Goal: Use online tool/utility: Utilize a website feature to perform a specific function

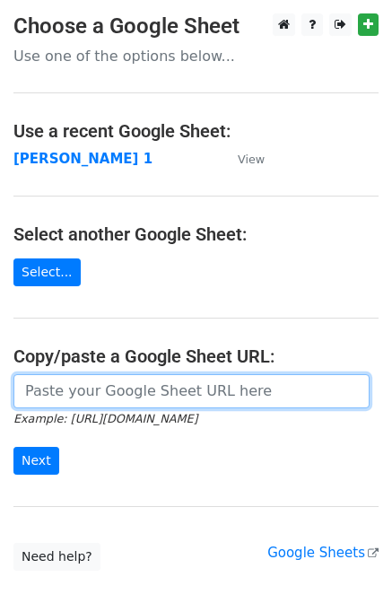
click at [116, 397] on input "url" at bounding box center [191, 391] width 356 height 34
paste input "[URL][DOMAIN_NAME]"
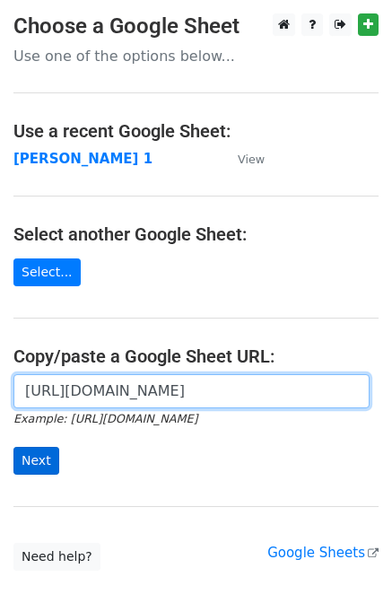
type input "[URL][DOMAIN_NAME]"
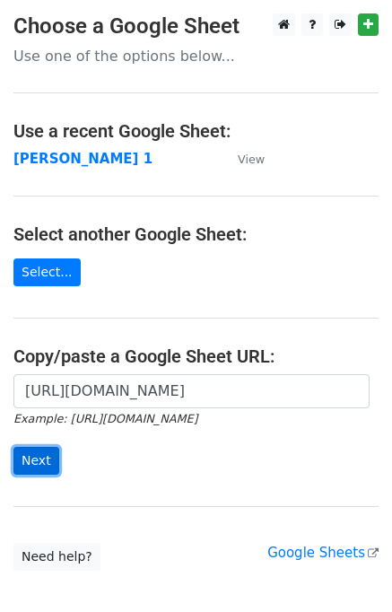
scroll to position [0, 0]
click at [28, 455] on input "Next" at bounding box center [36, 461] width 46 height 28
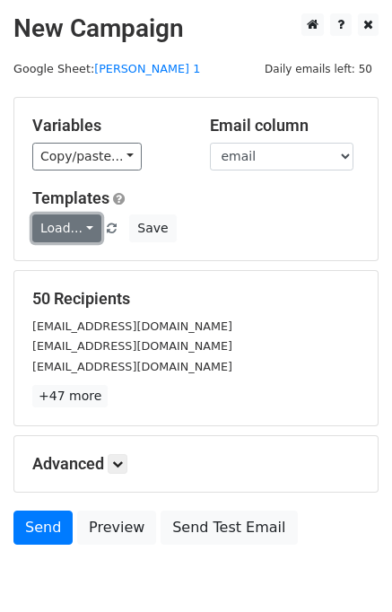
click at [72, 236] on link "Load..." at bounding box center [66, 229] width 69 height 28
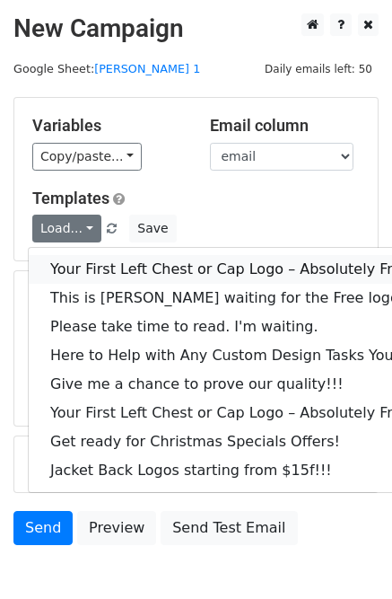
click at [92, 270] on link "Your First Left Chest or Cap Logo – Absolutely Free" at bounding box center [243, 269] width 428 height 29
